Goal: Transaction & Acquisition: Purchase product/service

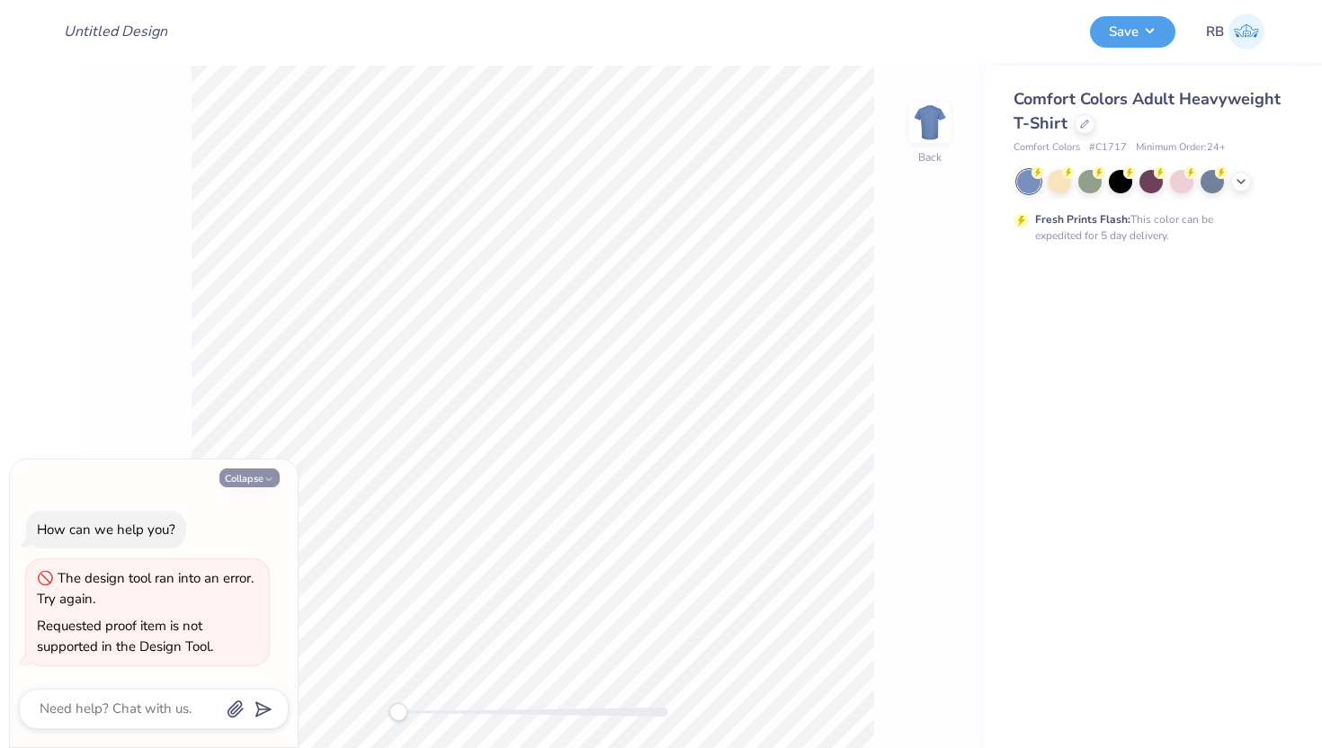
click at [267, 480] on icon "button" at bounding box center [269, 479] width 11 height 11
type textarea "x"
click at [266, 469] on button "Collapse" at bounding box center [249, 478] width 60 height 19
type textarea "x"
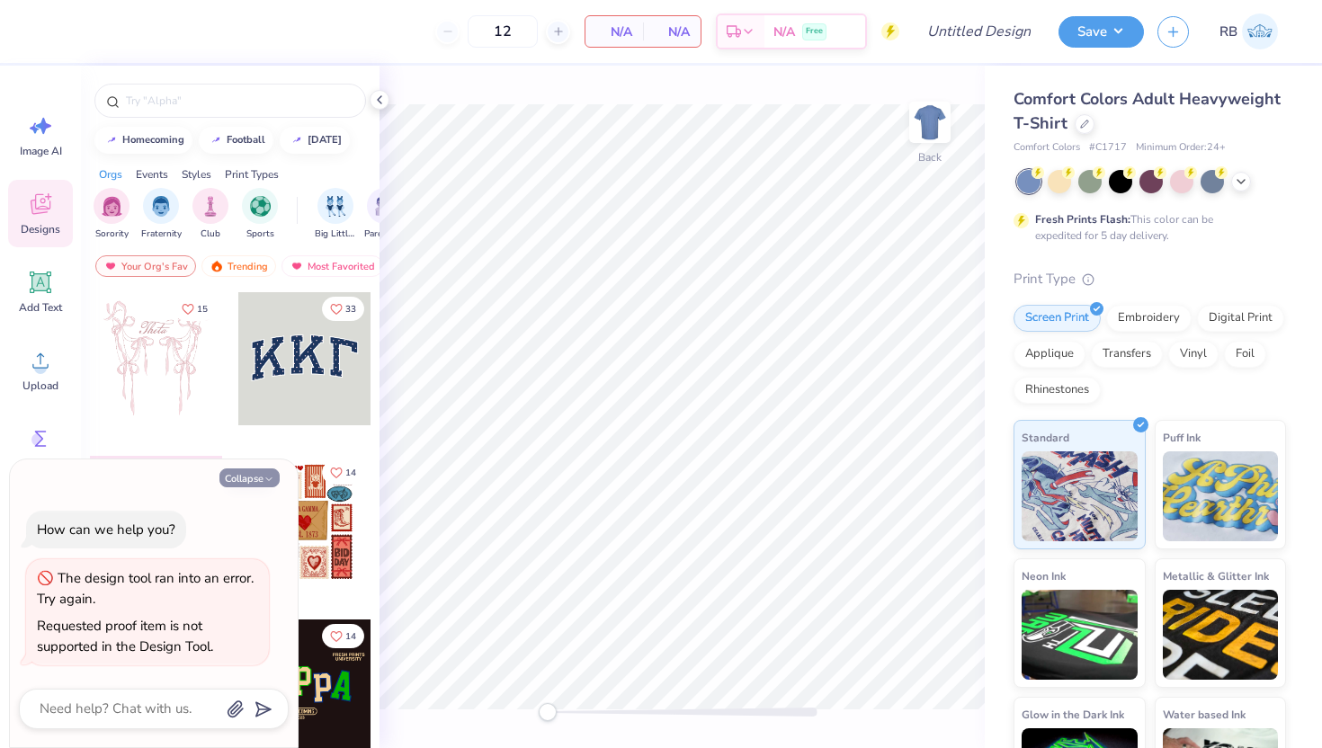
click at [265, 485] on button "Collapse" at bounding box center [249, 478] width 60 height 19
type textarea "x"
click at [242, 481] on button "Collapse" at bounding box center [249, 478] width 60 height 19
type textarea "x"
click at [246, 470] on button "Collapse" at bounding box center [249, 478] width 60 height 19
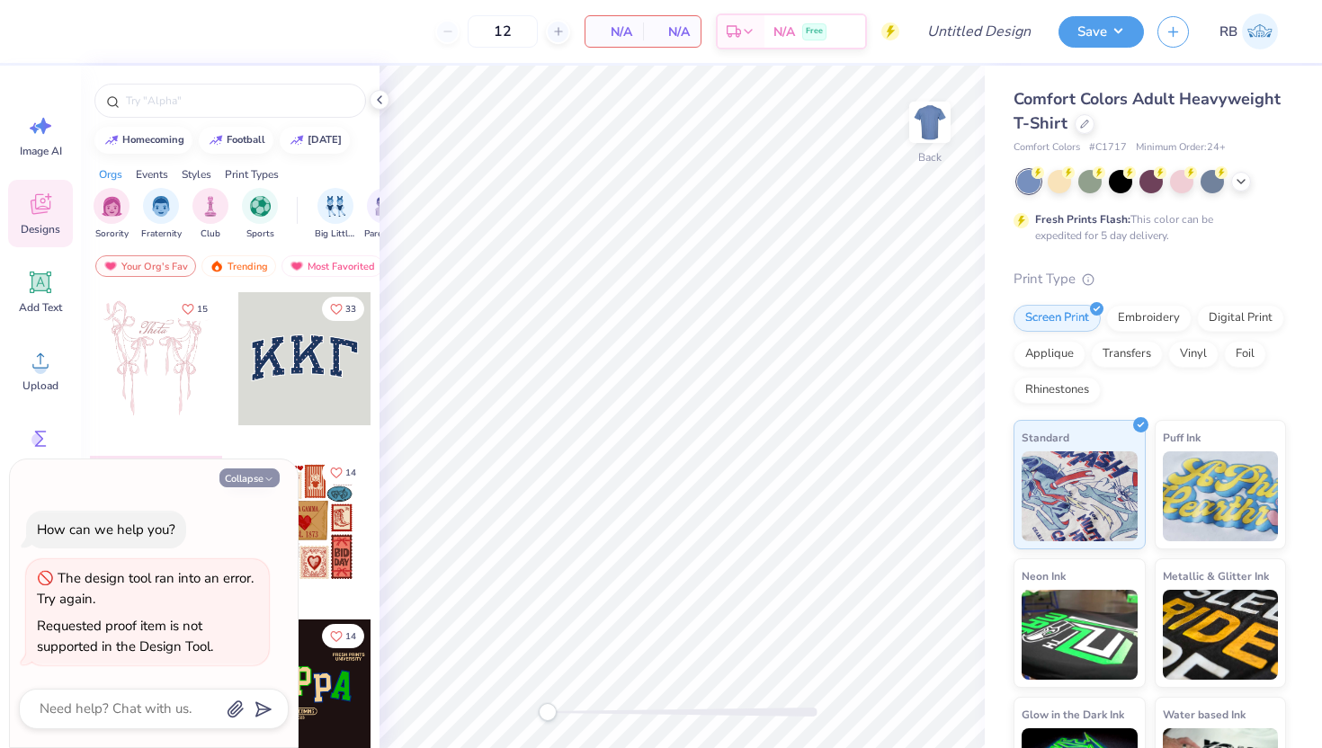
type textarea "x"
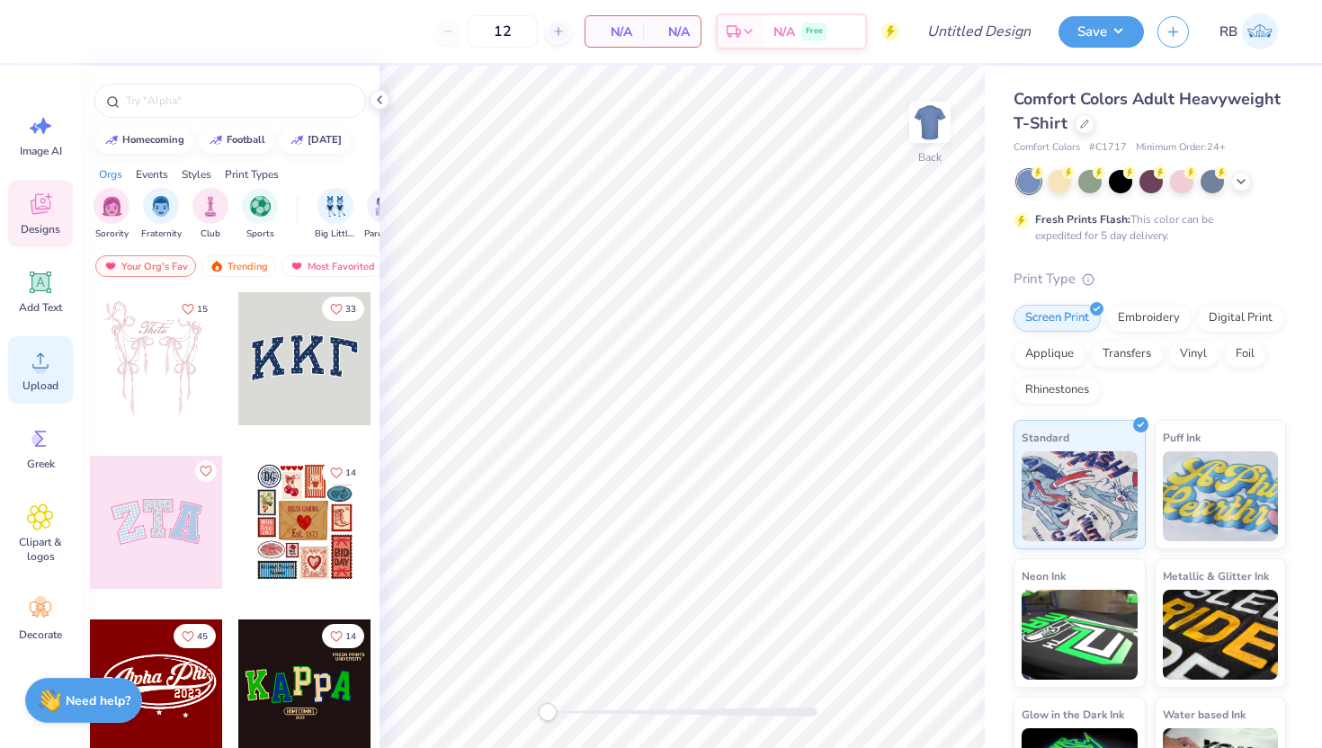
click at [39, 370] on circle at bounding box center [40, 368] width 13 height 13
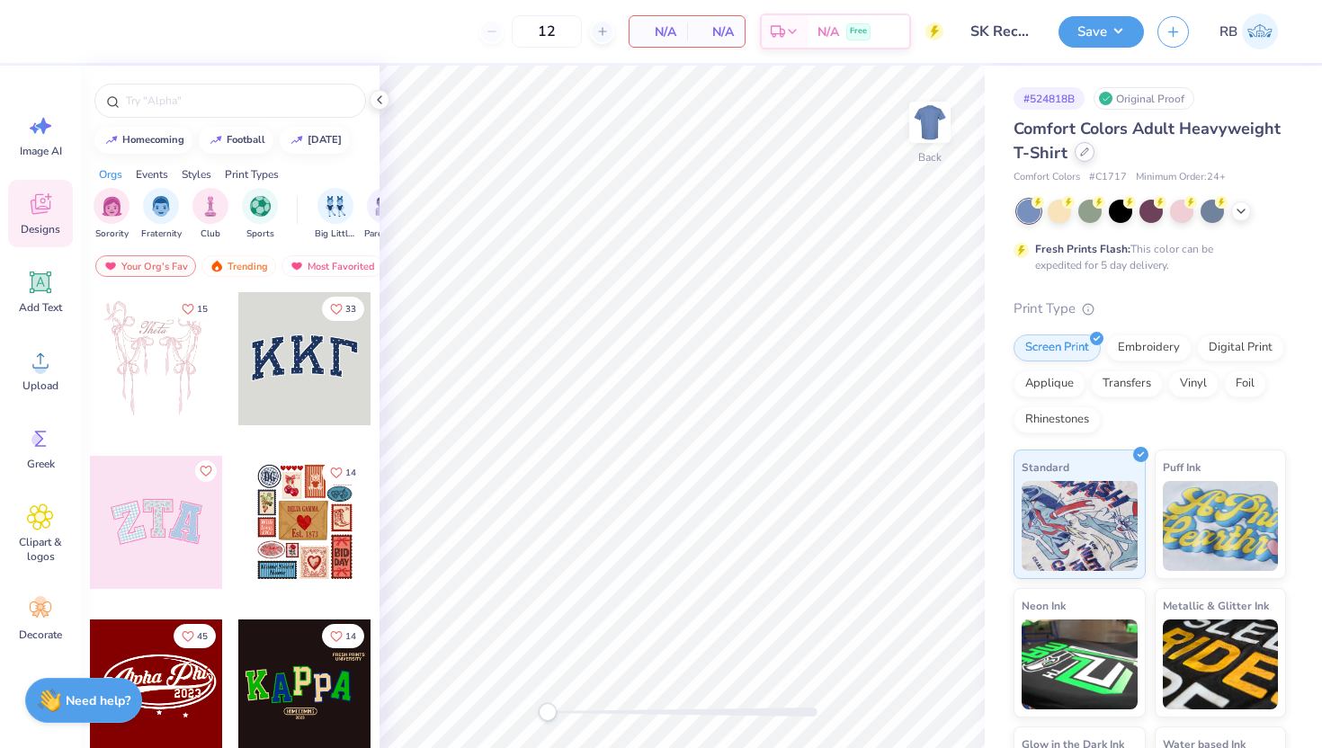
click at [1083, 147] on div at bounding box center [1085, 152] width 20 height 20
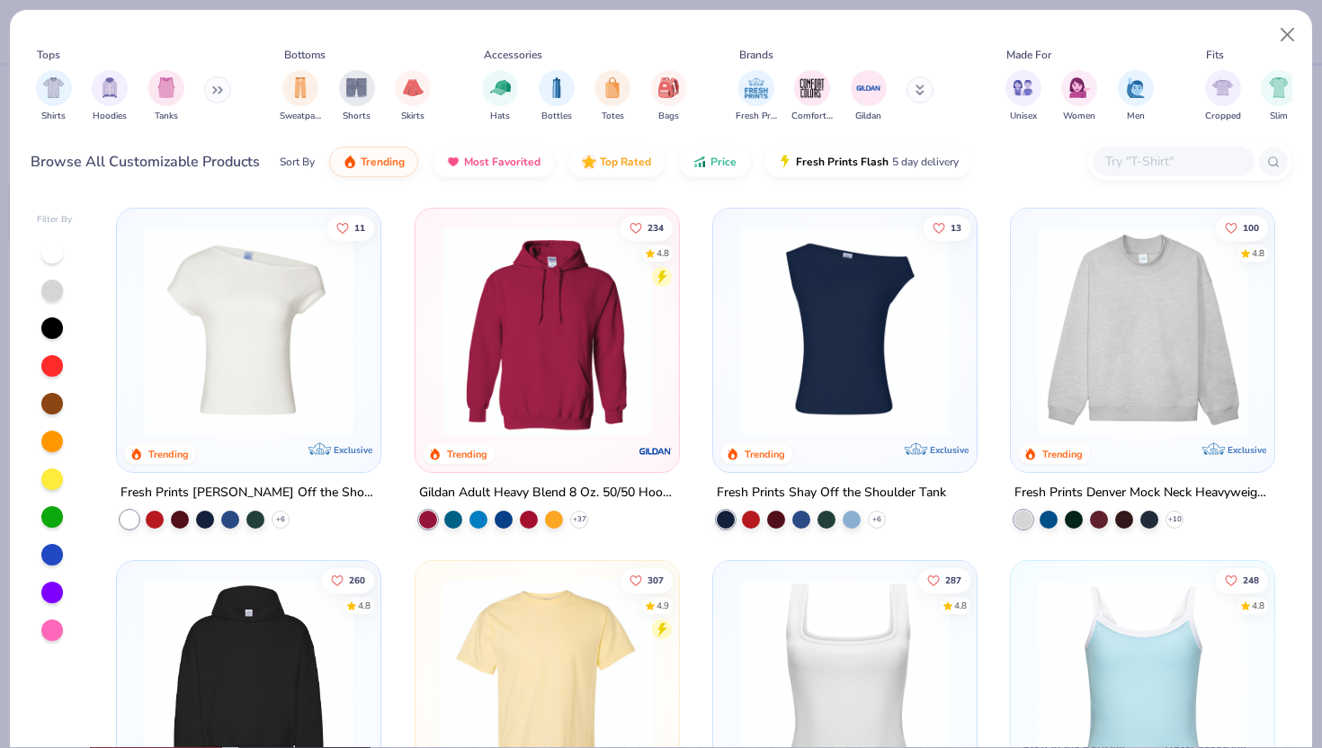
click at [206, 357] on img at bounding box center [249, 332] width 228 height 210
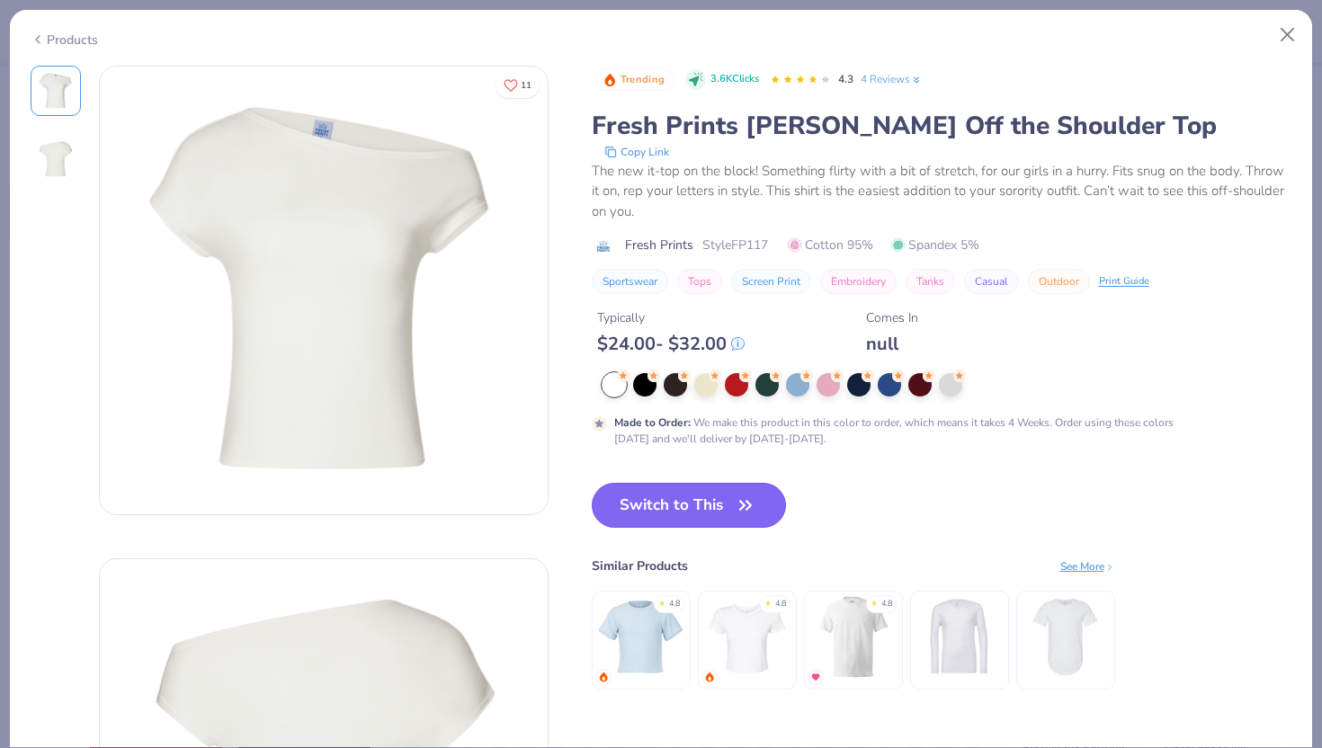
click at [667, 515] on button "Switch to This" at bounding box center [689, 505] width 195 height 45
type input "50"
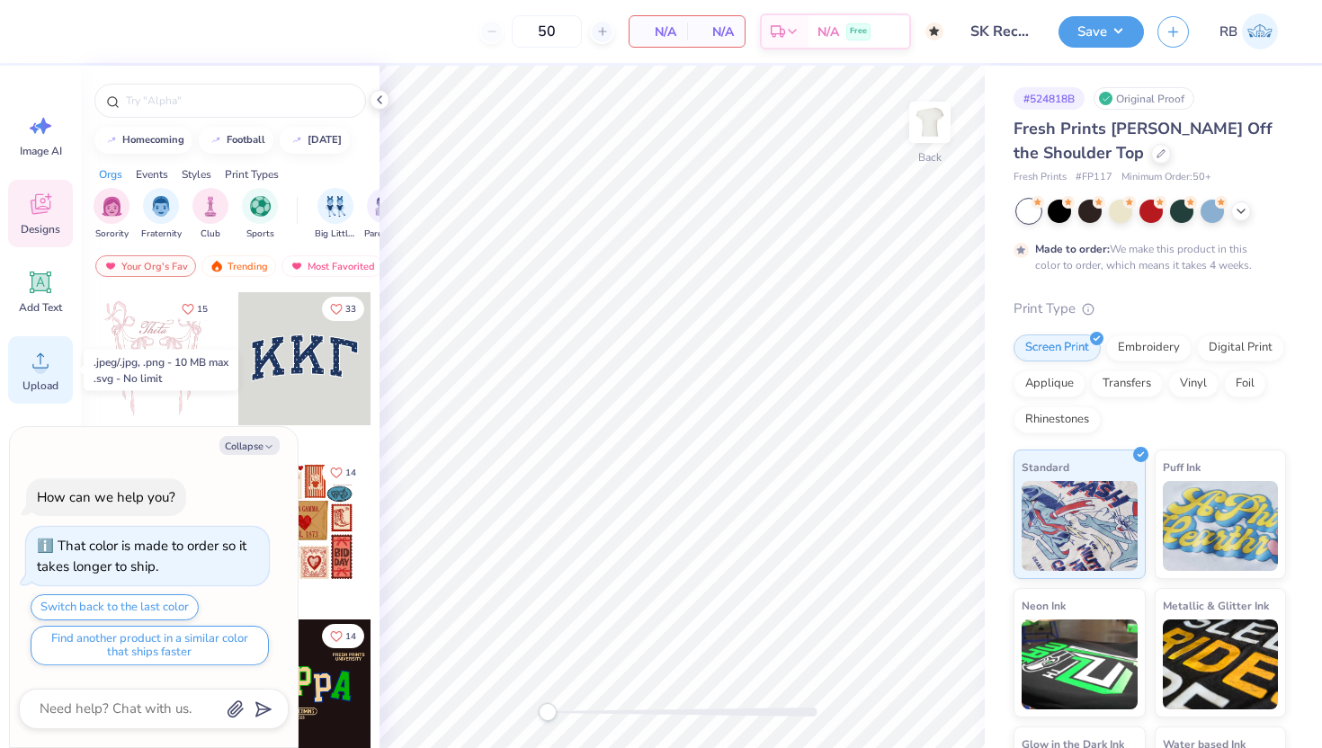
click at [55, 376] on div "Upload" at bounding box center [40, 369] width 65 height 67
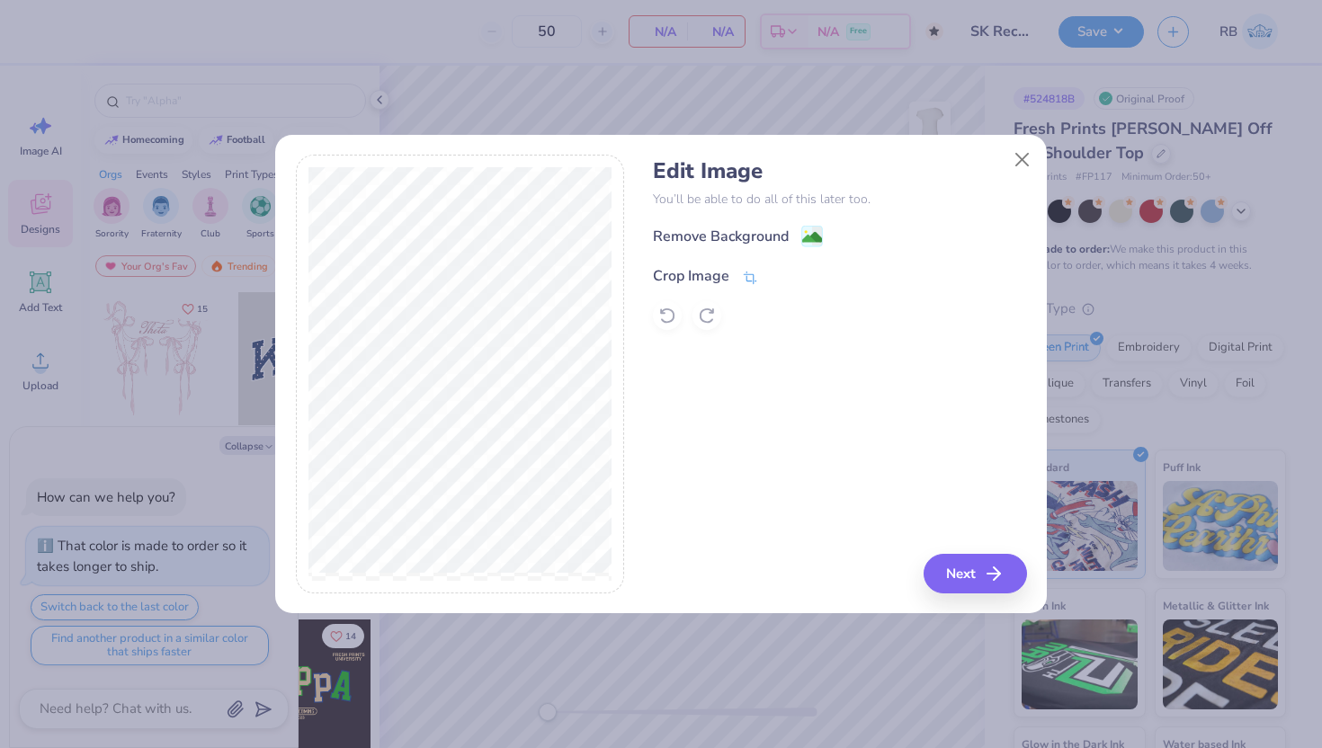
click at [739, 281] on div "Crop Image" at bounding box center [705, 276] width 105 height 22
click at [1028, 156] on button "Close" at bounding box center [1023, 159] width 34 height 34
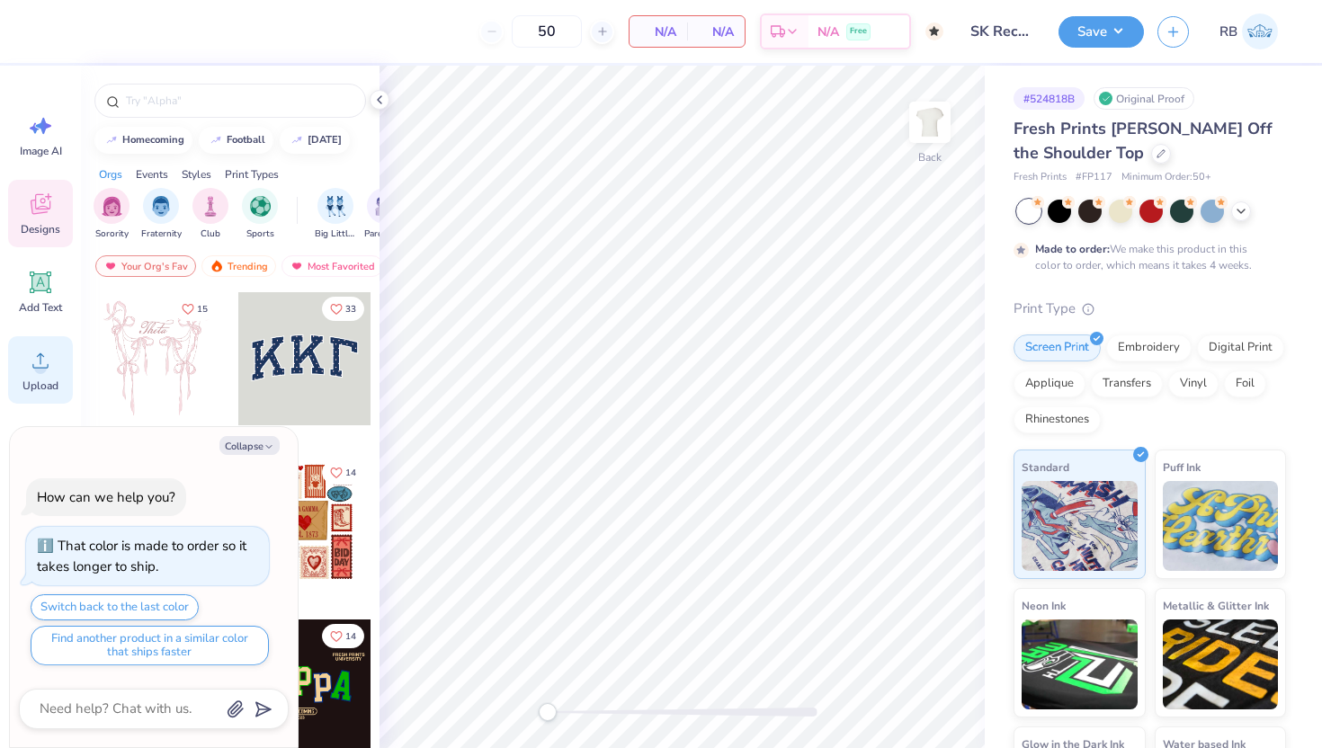
click at [42, 355] on icon at bounding box center [40, 360] width 16 height 15
click at [249, 451] on button "Collapse" at bounding box center [249, 445] width 60 height 19
type textarea "x"
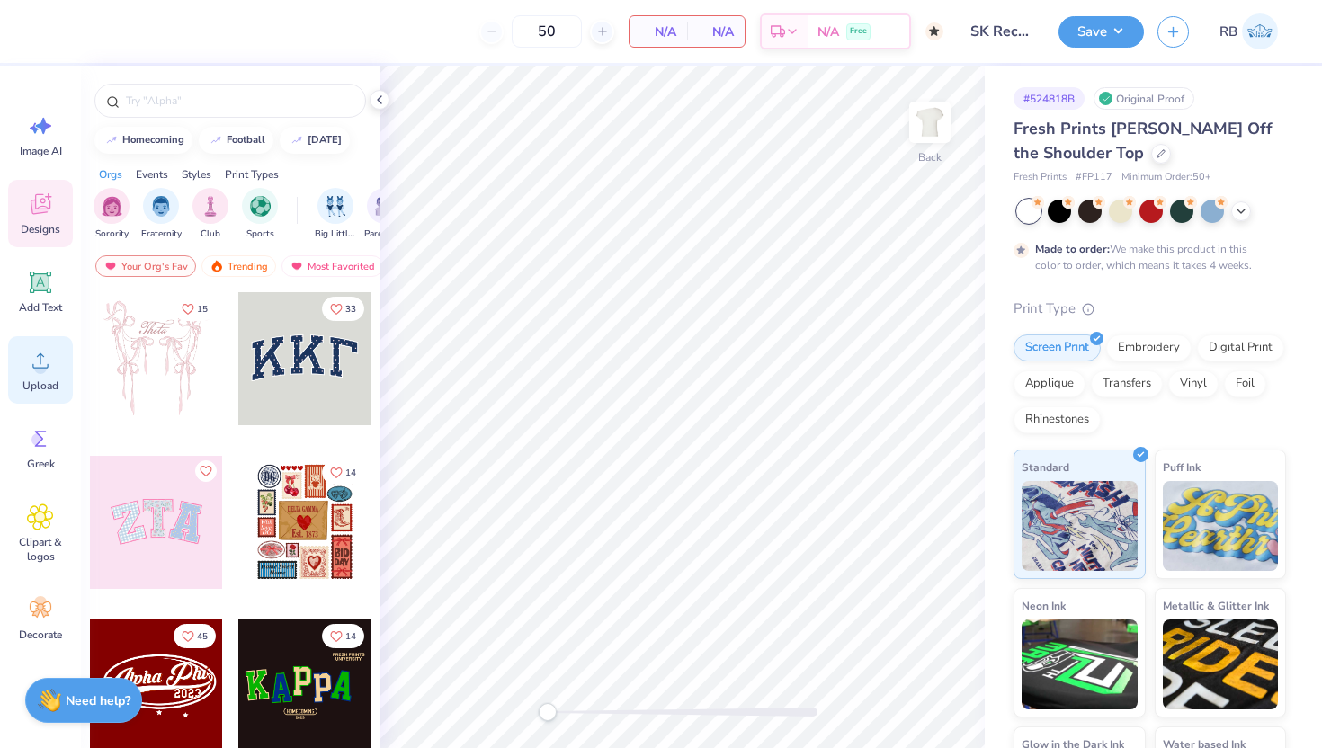
click at [25, 378] on div "Upload" at bounding box center [40, 369] width 65 height 67
